Goal: Task Accomplishment & Management: Use online tool/utility

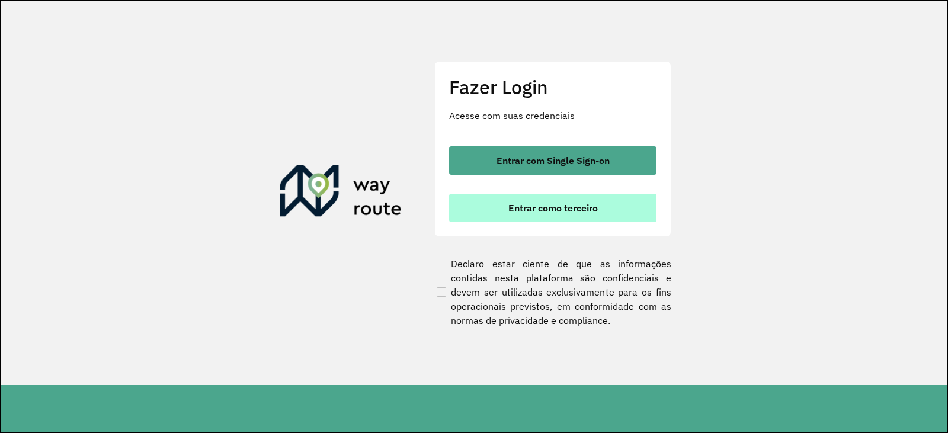
click at [590, 207] on span "Entrar como terceiro" at bounding box center [552, 207] width 89 height 9
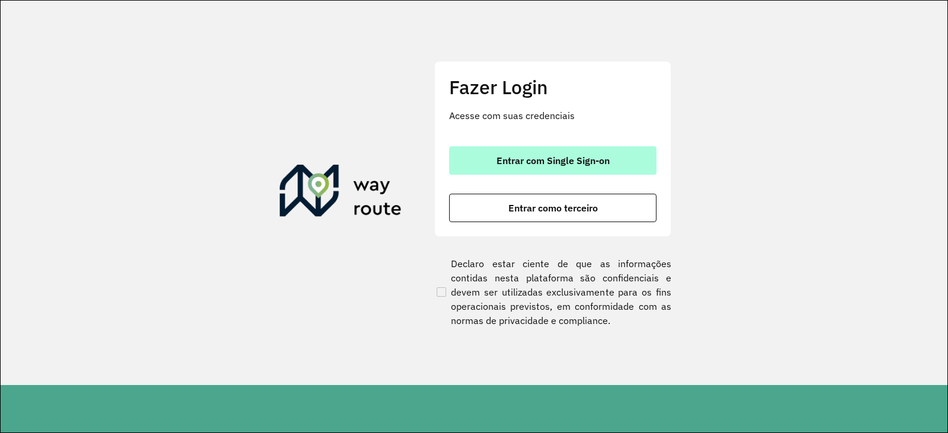
click at [584, 156] on span "Entrar com Single Sign-on" at bounding box center [553, 160] width 113 height 9
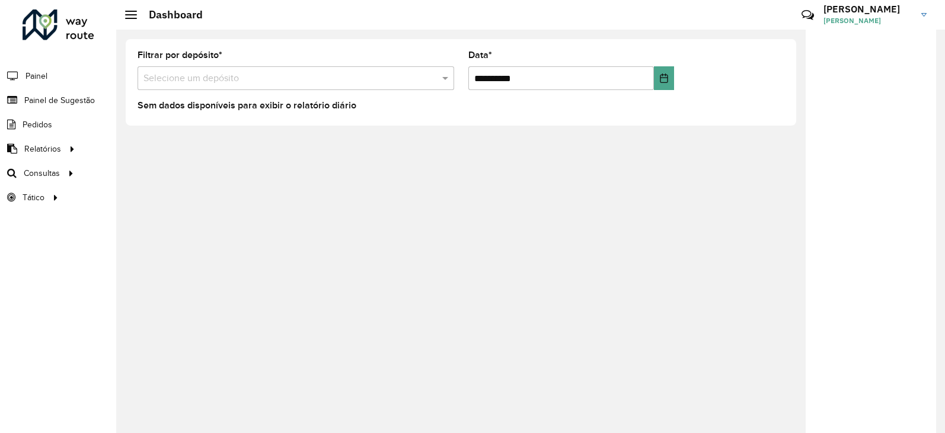
click at [130, 9] on div "Dashboard" at bounding box center [164, 14] width 78 height 13
click at [130, 17] on div at bounding box center [131, 15] width 12 height 8
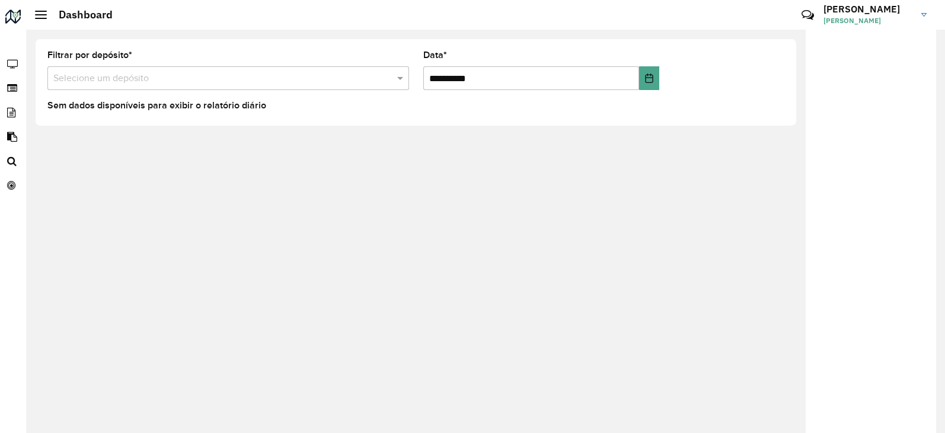
click at [37, 15] on div at bounding box center [41, 15] width 12 height 8
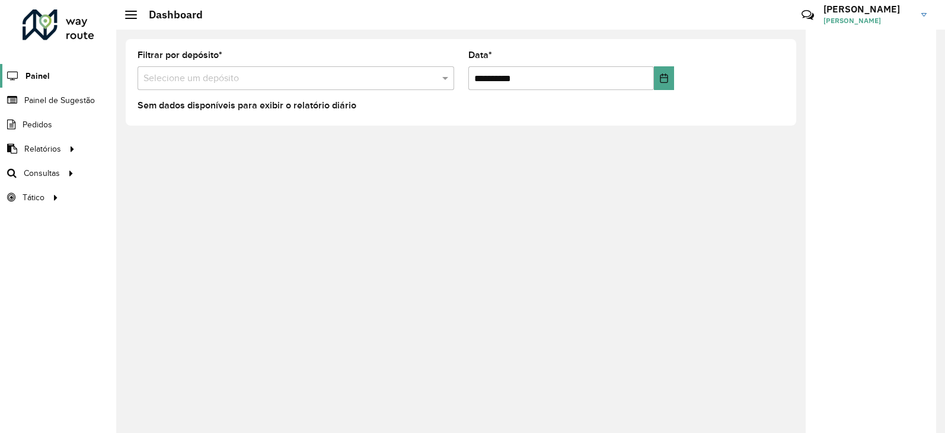
click at [41, 78] on span "Painel" at bounding box center [37, 76] width 24 height 12
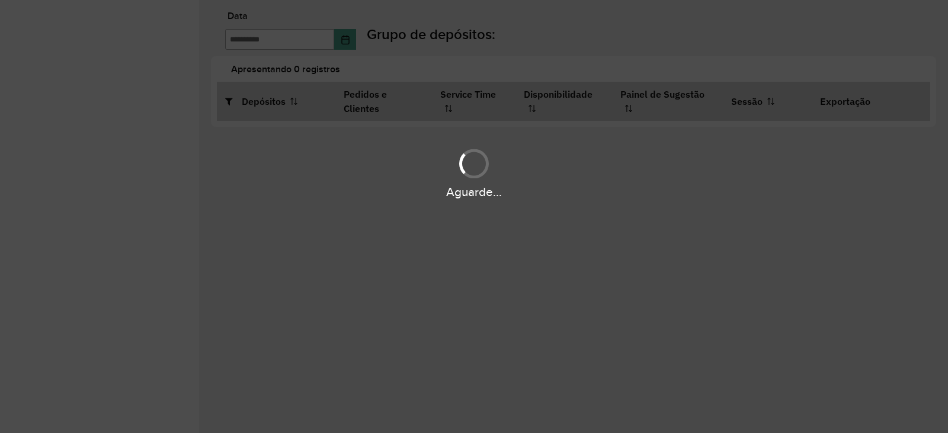
type input "**********"
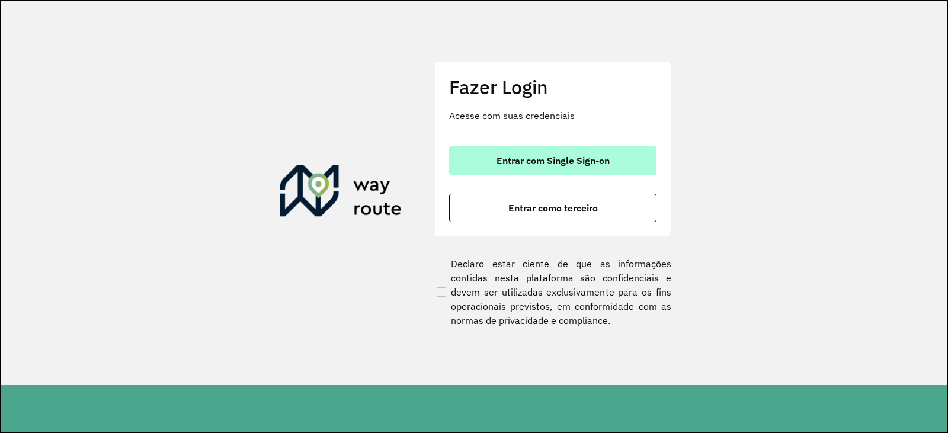
click at [605, 167] on button "Entrar com Single Sign-on" at bounding box center [552, 160] width 207 height 28
